Goal: Task Accomplishment & Management: Manage account settings

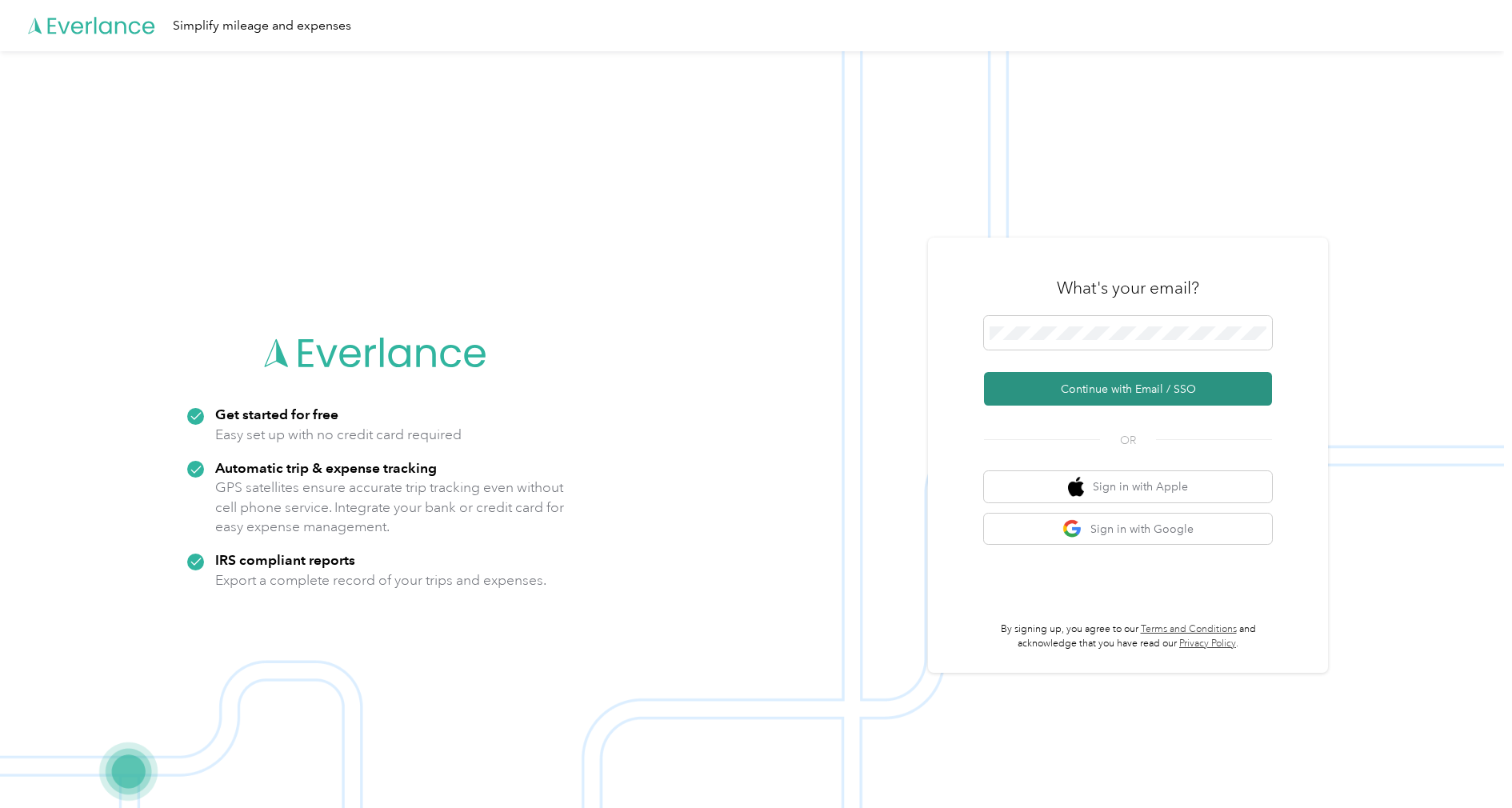
click at [1060, 379] on button "Continue with Email / SSO" at bounding box center [1128, 389] width 288 height 34
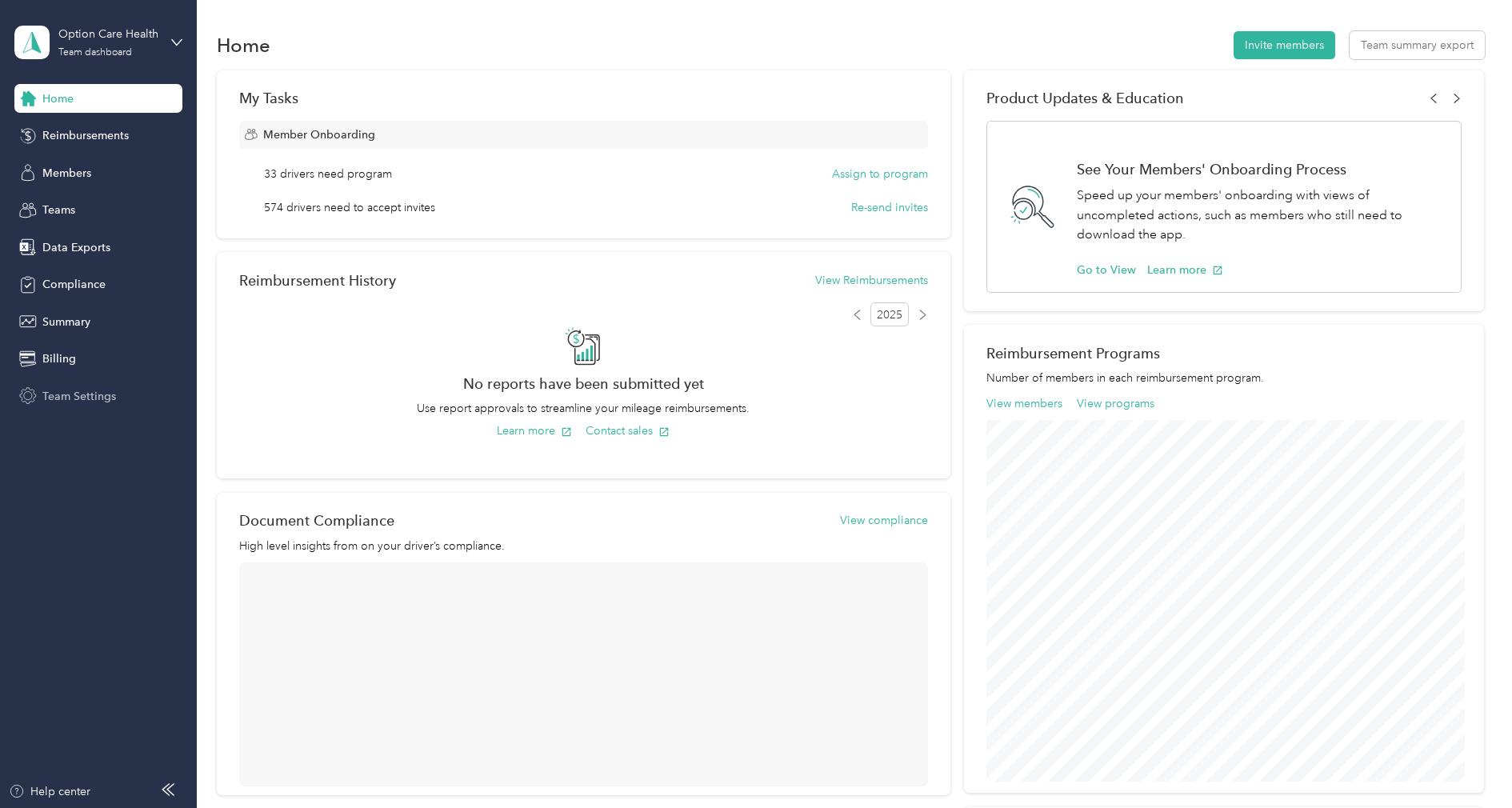
click at [96, 397] on span "Team Settings" at bounding box center [79, 396] width 73 height 17
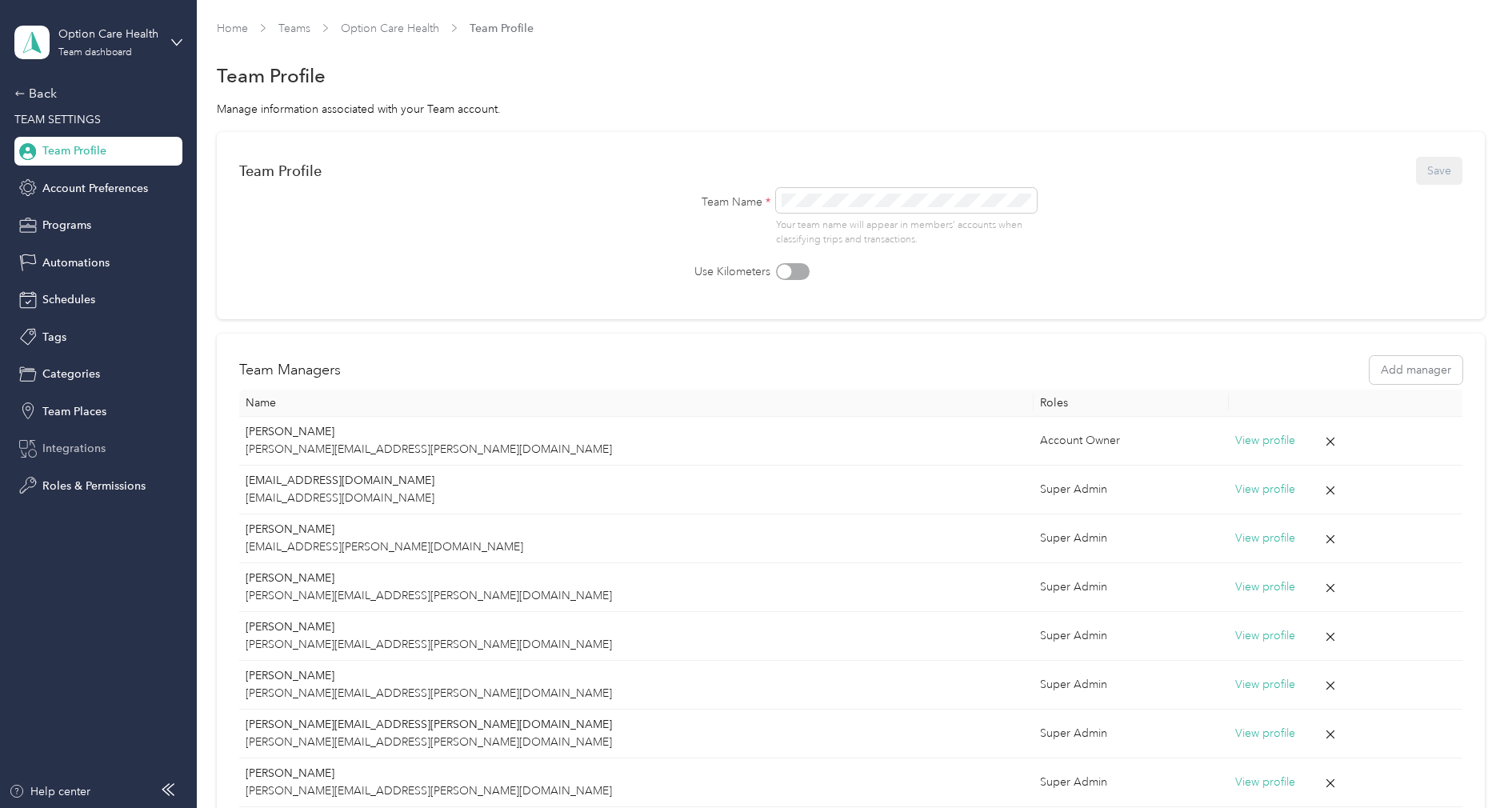
click at [67, 444] on span "Integrations" at bounding box center [73, 448] width 64 height 17
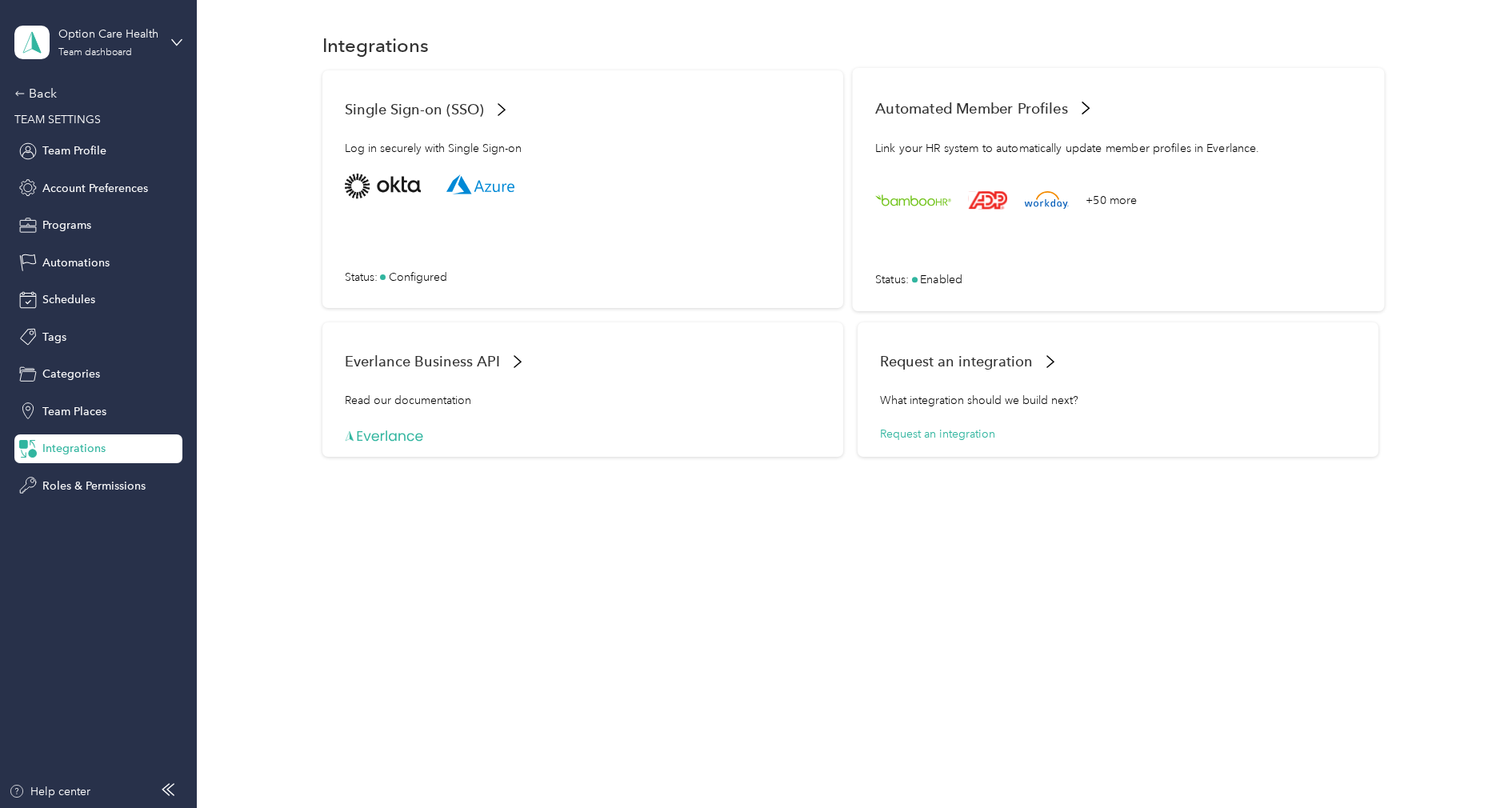
click at [970, 225] on div "+50 more Status : Enabled" at bounding box center [1118, 231] width 487 height 115
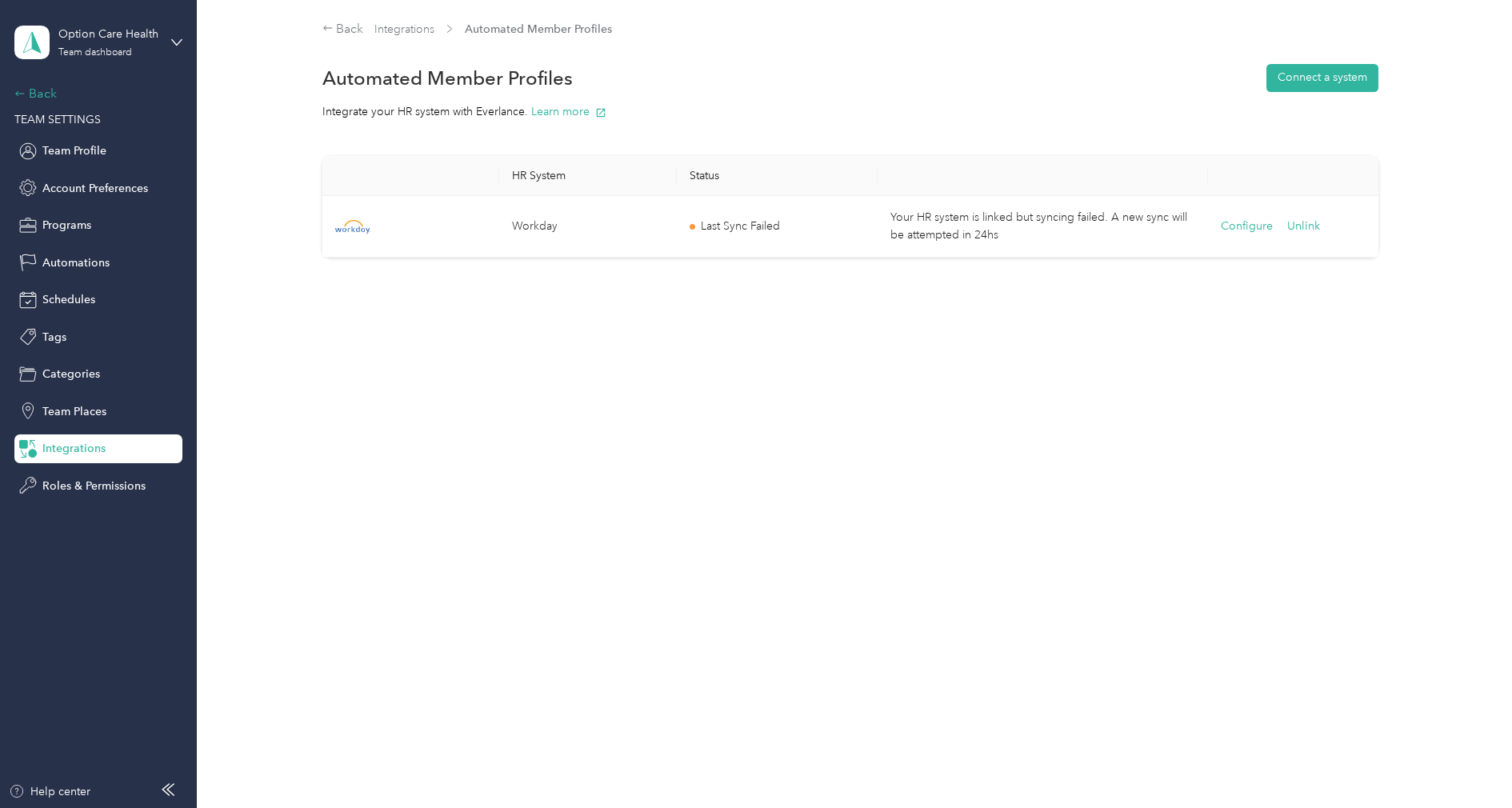
click at [50, 92] on div "Back" at bounding box center [94, 93] width 160 height 19
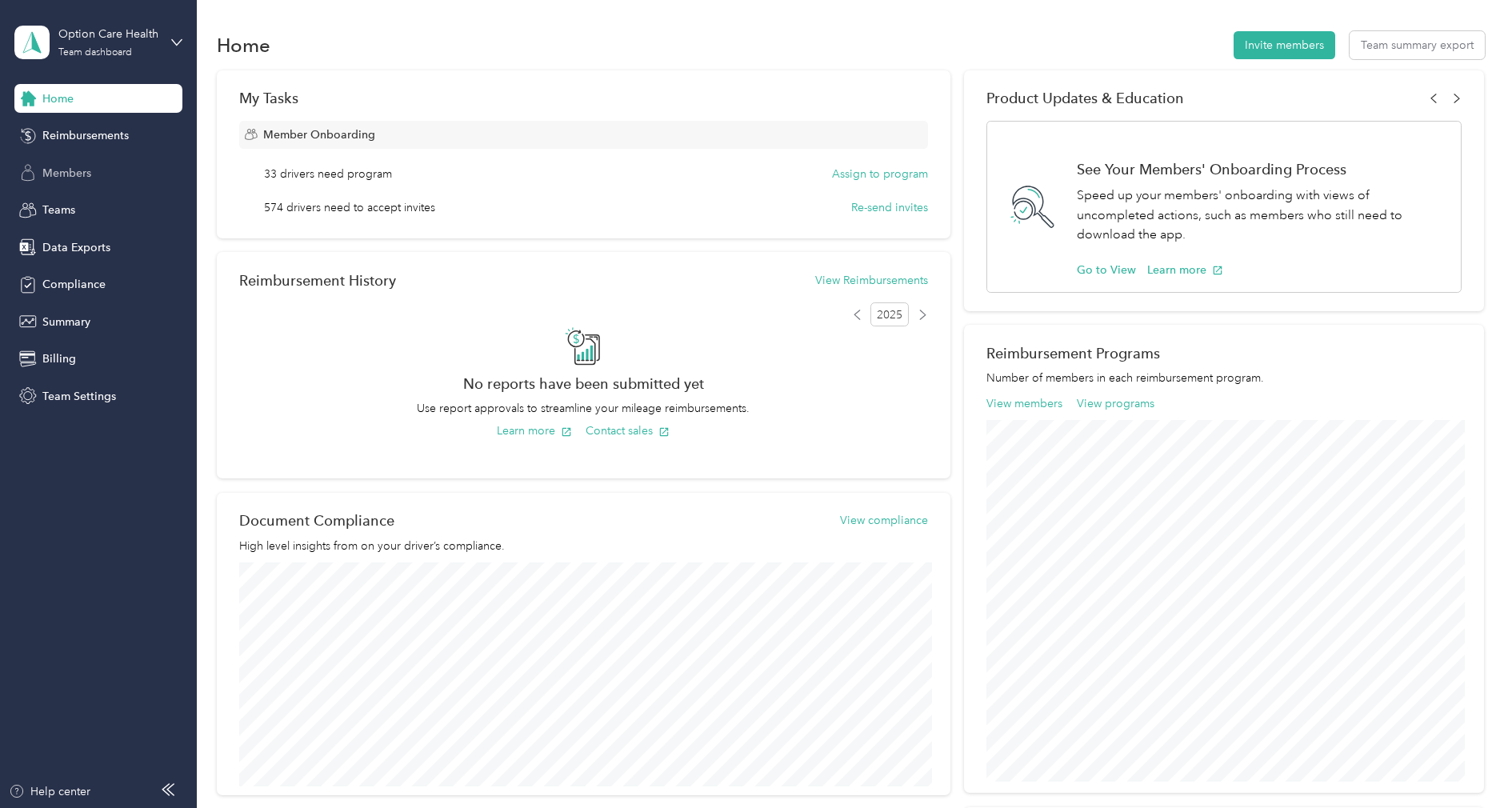
click at [58, 181] on span "Members" at bounding box center [66, 173] width 49 height 17
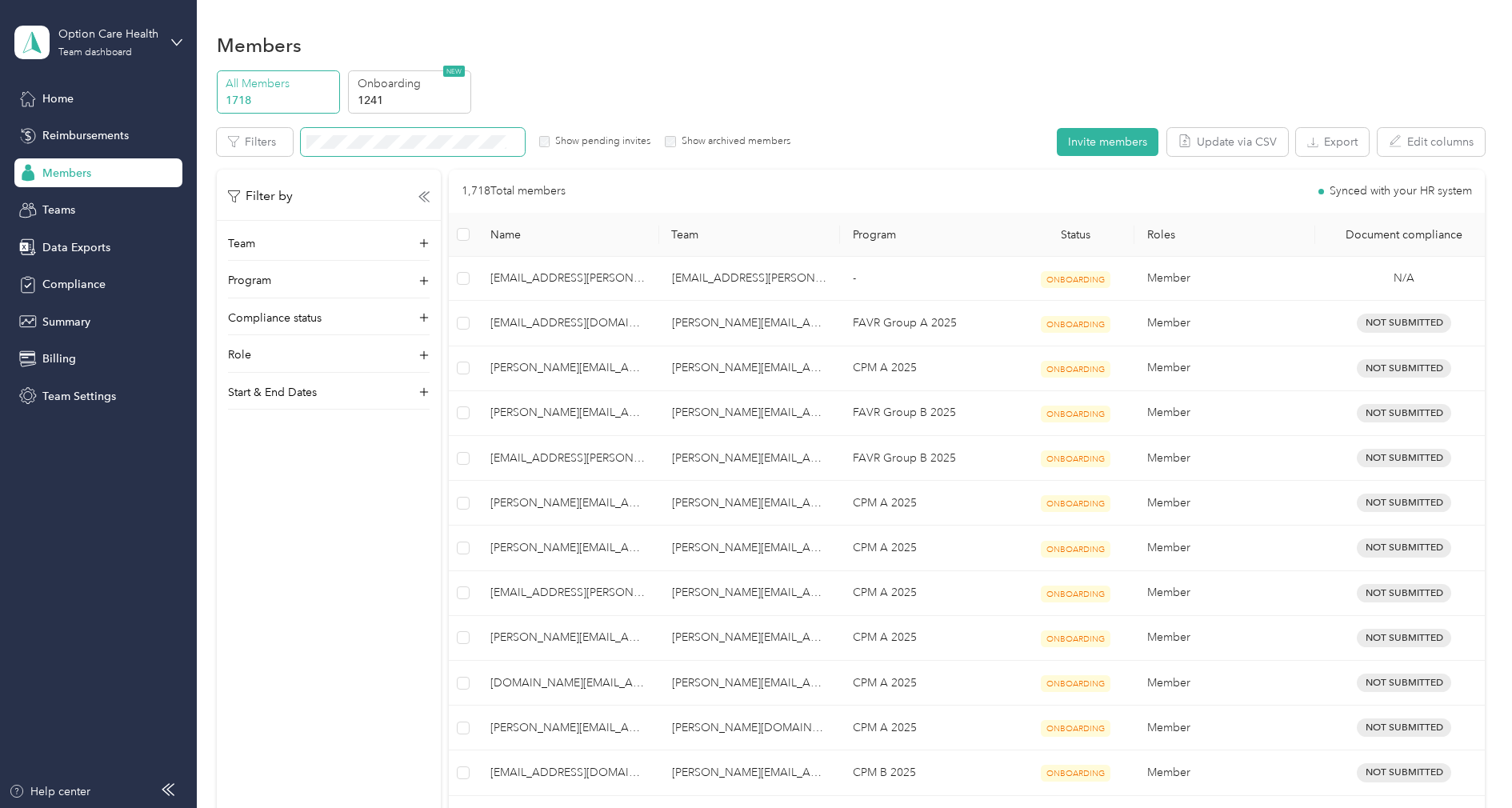
click at [440, 132] on span at bounding box center [412, 141] width 224 height 28
click at [420, 149] on span at bounding box center [412, 141] width 224 height 28
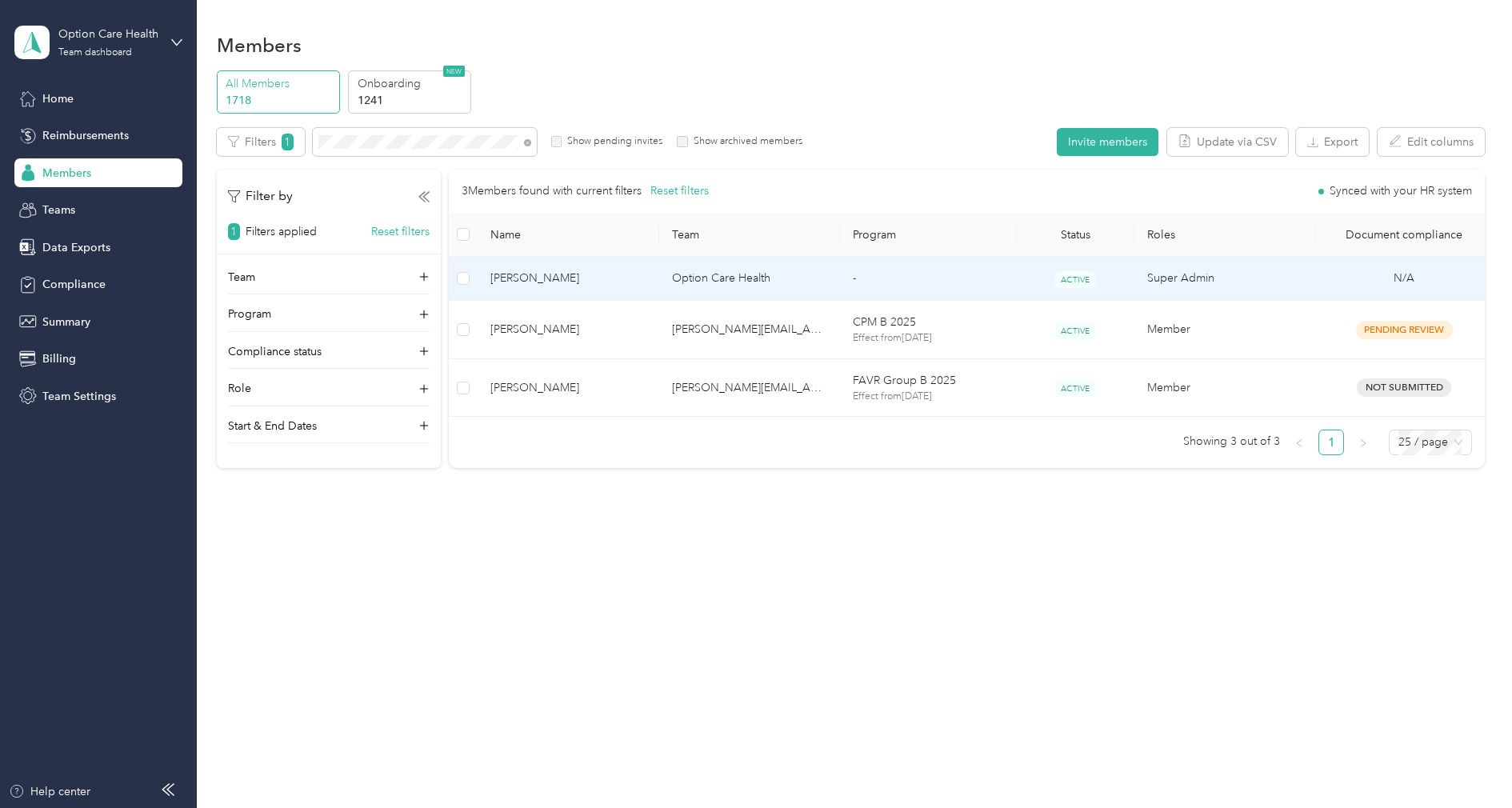
click at [548, 278] on span "[PERSON_NAME]" at bounding box center [567, 278] width 155 height 18
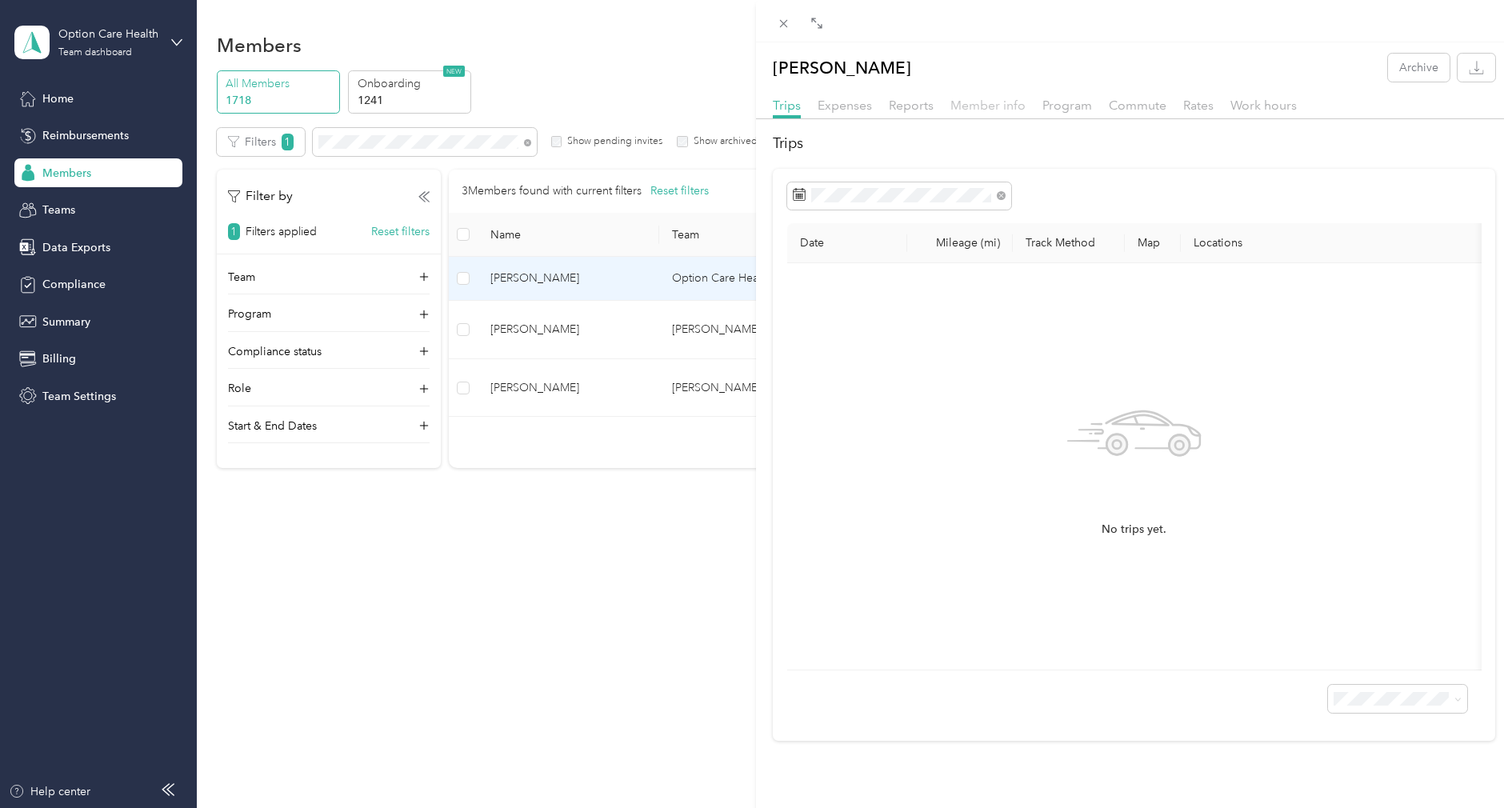
click at [1010, 98] on span "Member info" at bounding box center [988, 105] width 75 height 15
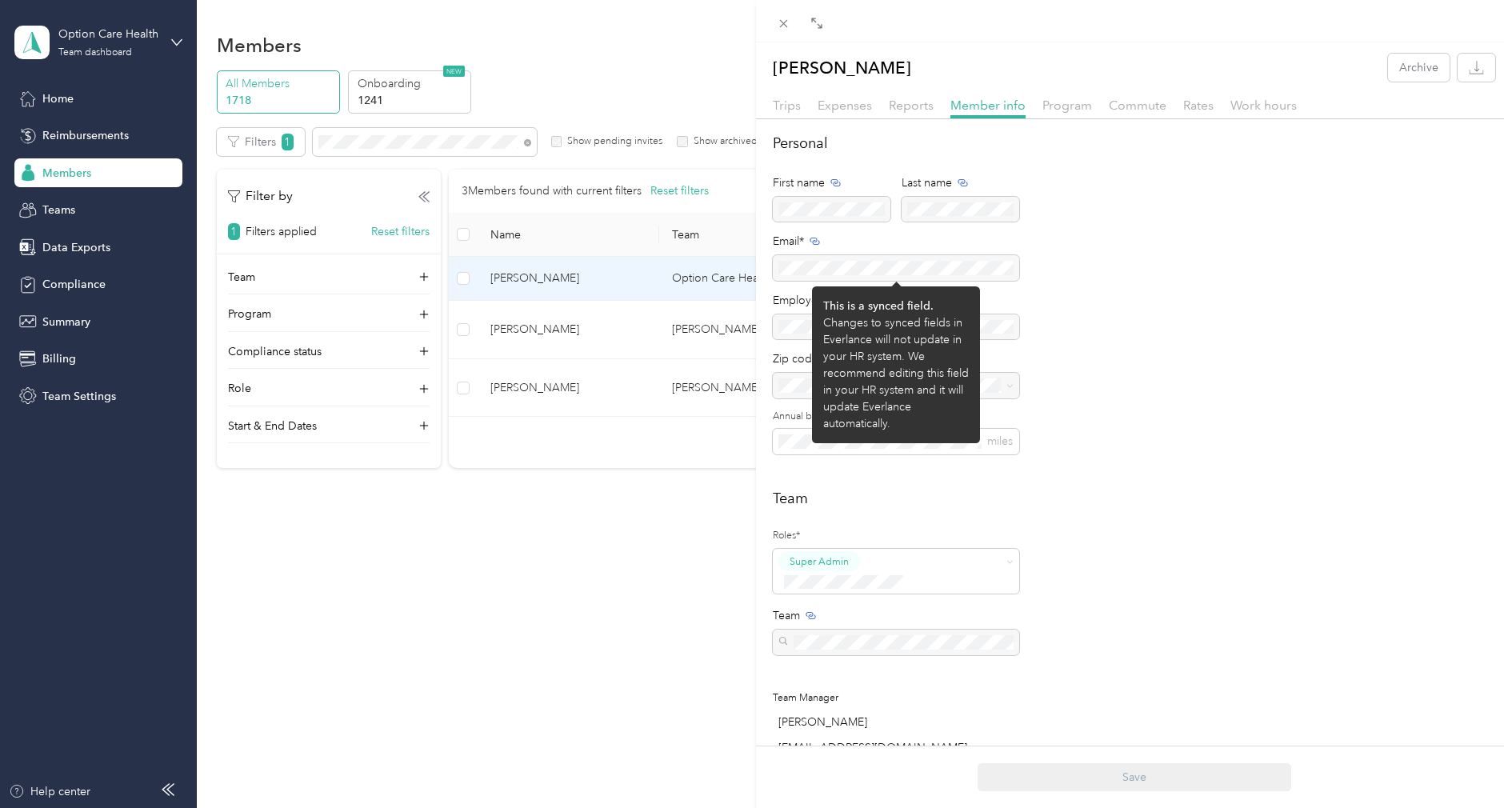
click at [880, 274] on div at bounding box center [896, 268] width 246 height 26
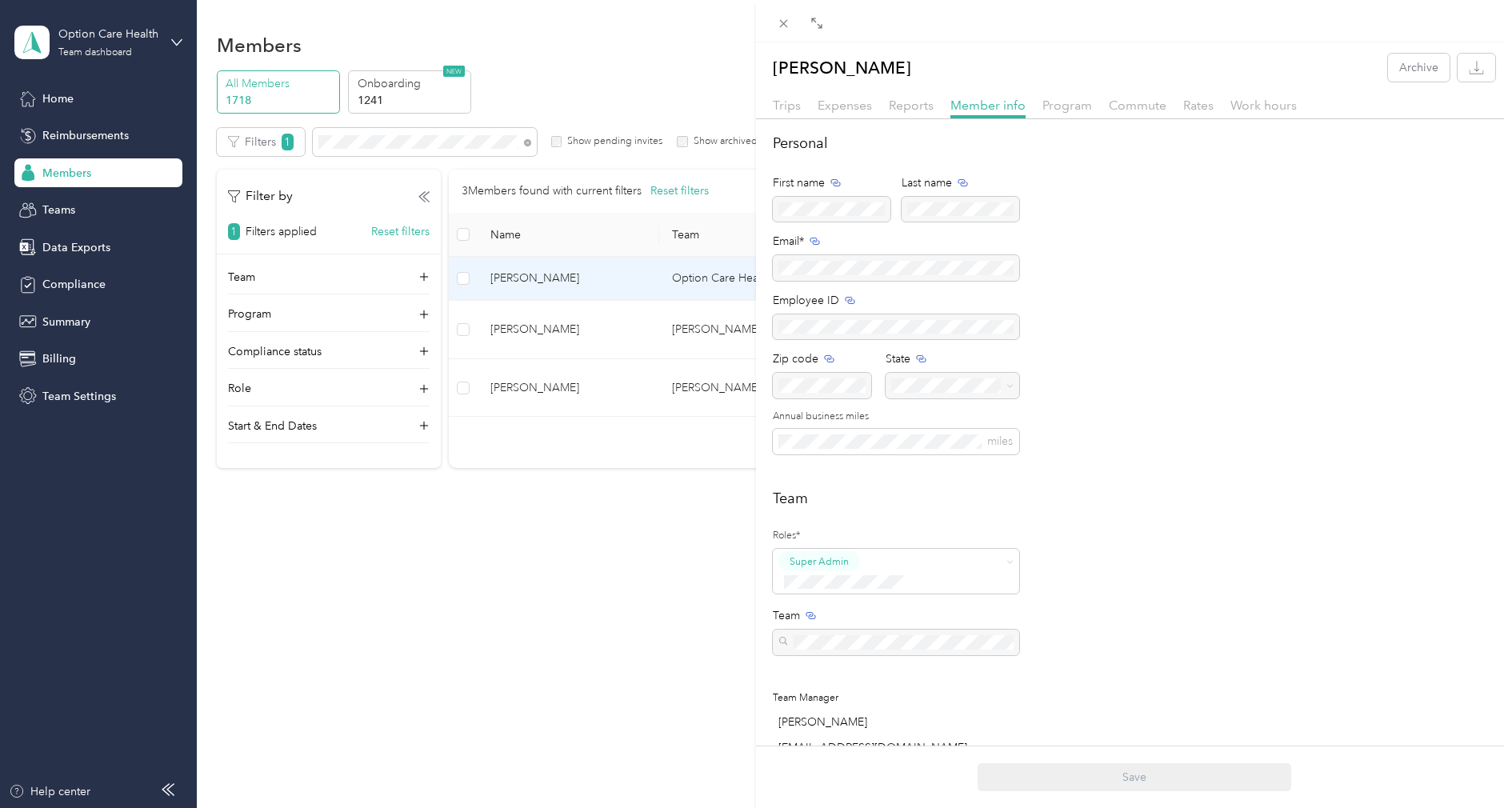
click at [1094, 253] on div "Personal First name Last name Email* Employee ID Zip code State Annual business…" at bounding box center [1134, 302] width 722 height 341
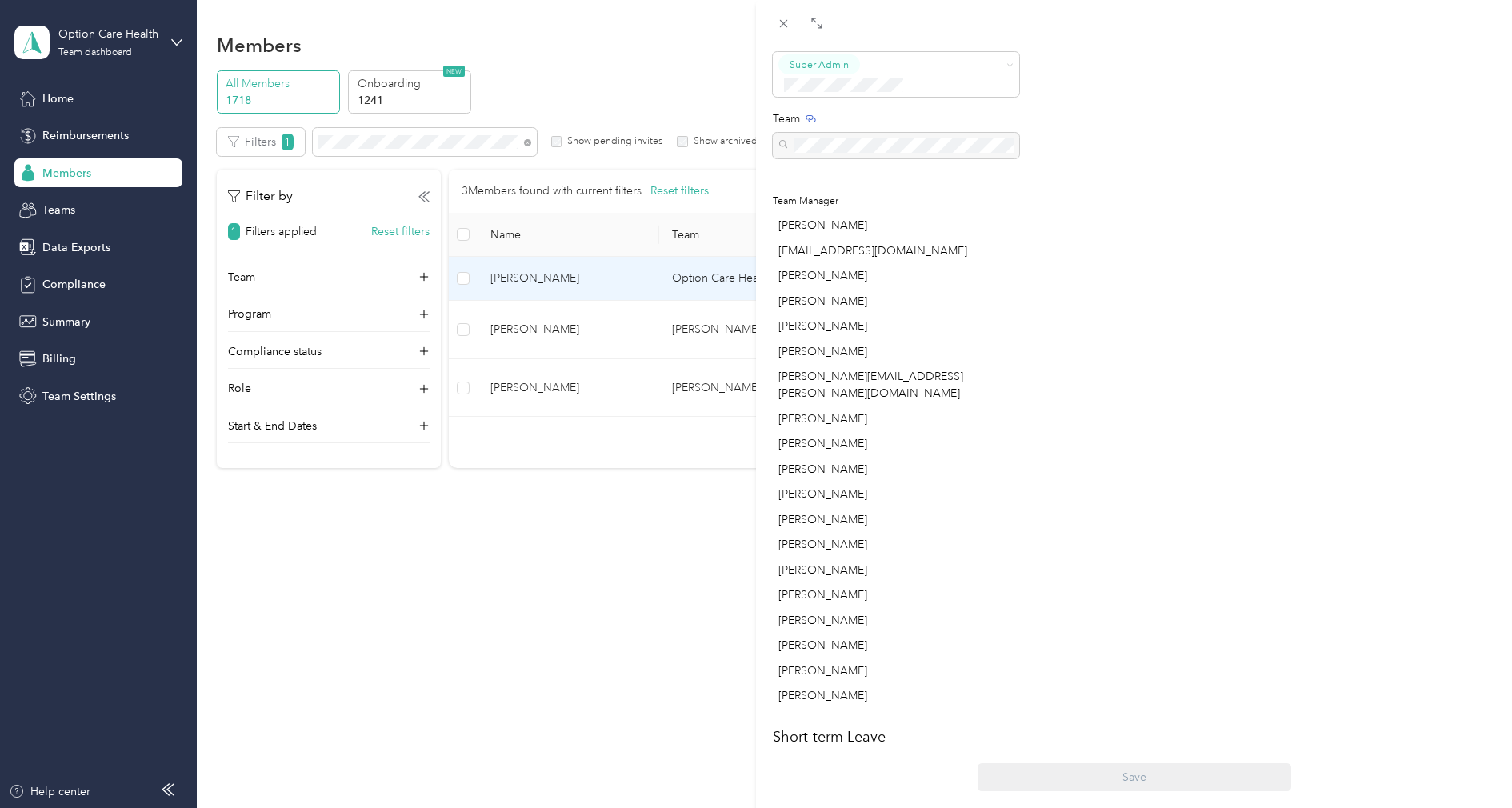
scroll to position [498, 0]
click at [132, 47] on div "[PERSON_NAME] Archive Trips Expenses Reports Member info Program Commute Rates …" at bounding box center [756, 404] width 1512 height 808
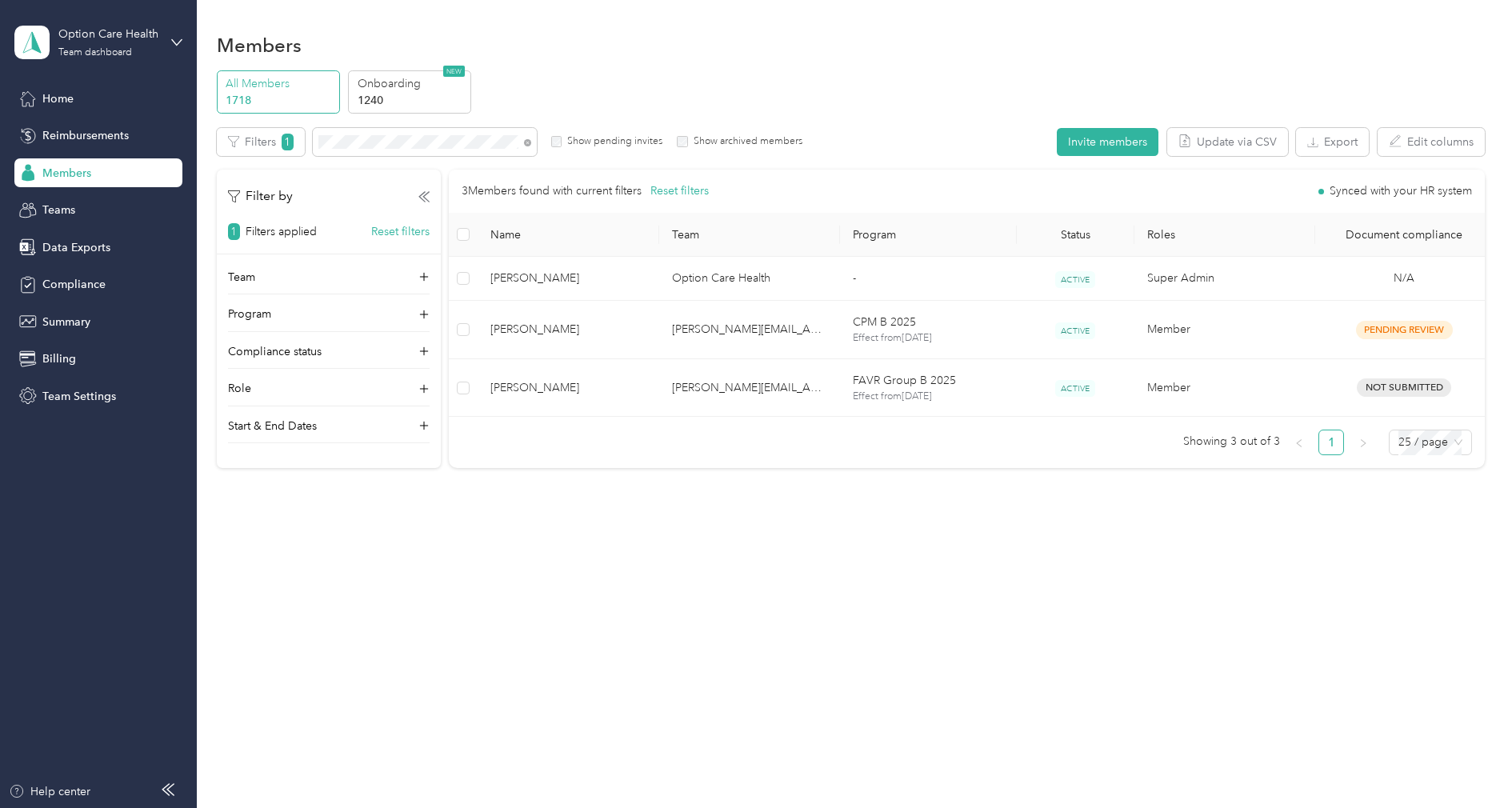
scroll to position [284, 0]
click at [109, 47] on div at bounding box center [756, 404] width 1512 height 808
click at [95, 48] on div "Team dashboard" at bounding box center [95, 53] width 73 height 10
click at [72, 193] on div "Log out" at bounding box center [183, 204] width 314 height 28
